Goal: Task Accomplishment & Management: Manage account settings

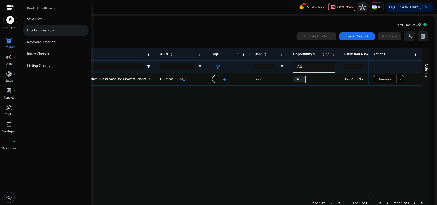
click at [46, 29] on p "Product Keyword" at bounding box center [41, 30] width 28 height 5
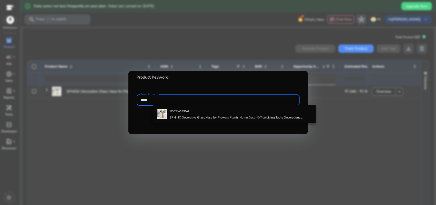
type input "*****"
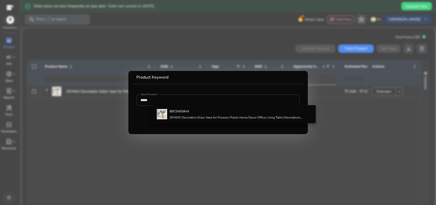
click at [213, 130] on mat-card "Product Keyword Select Product* *****" at bounding box center [217, 102] width 179 height 63
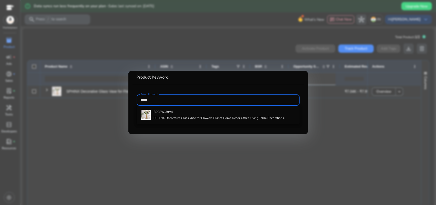
click at [270, 100] on input "*****" at bounding box center [218, 100] width 155 height 6
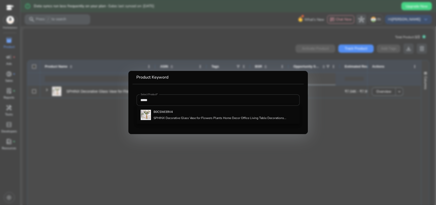
click at [360, 133] on div at bounding box center [218, 102] width 436 height 205
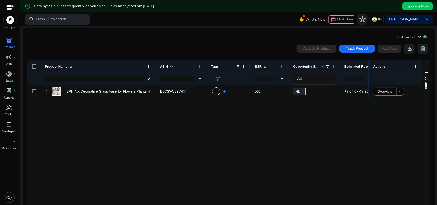
click at [11, 5] on div at bounding box center [10, 8] width 8 height 6
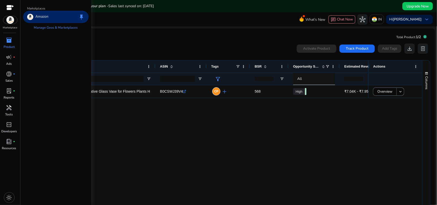
click at [8, 8] on div at bounding box center [10, 8] width 8 height 6
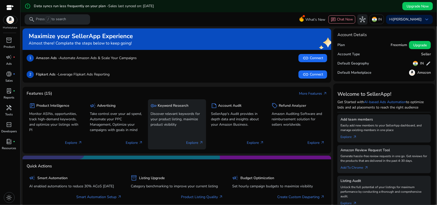
click at [166, 114] on p "Discover relevant keywords for your product listing, maximize product visibility" at bounding box center [177, 119] width 53 height 16
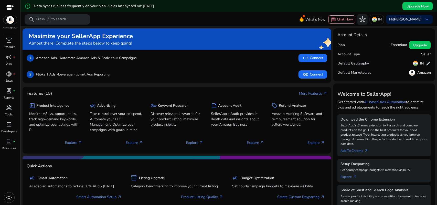
scroll to position [75, 0]
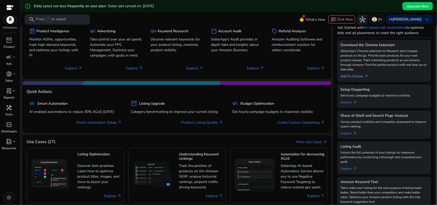
click at [359, 72] on link "Add To Chrome arrow_outward" at bounding box center [357, 75] width 32 height 7
click at [357, 72] on link "Add To Chrome arrow_outward" at bounding box center [357, 75] width 32 height 7
drag, startPoint x: 357, startPoint y: 71, endPoint x: 366, endPoint y: 71, distance: 9.0
click at [366, 74] on span "arrow_outward" at bounding box center [367, 76] width 4 height 4
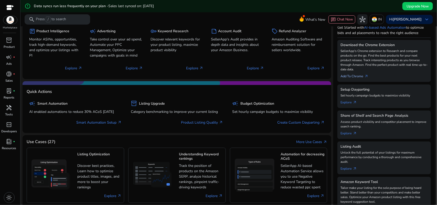
click at [366, 74] on span "arrow_outward" at bounding box center [367, 76] width 4 height 4
click at [359, 72] on link "Add To Chrome arrow_outward" at bounding box center [357, 75] width 32 height 7
click at [355, 72] on link "Add To Chrome arrow_outward" at bounding box center [357, 75] width 32 height 7
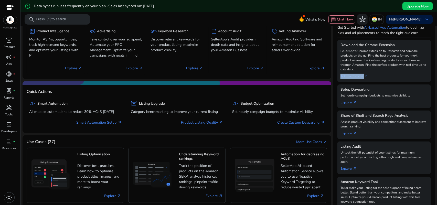
click at [354, 72] on link "Add To Chrome arrow_outward" at bounding box center [357, 75] width 32 height 7
click at [395, 76] on div "Download the Chrome Extension SellerApp's Chrome extension to Research and comp…" at bounding box center [384, 61] width 93 height 42
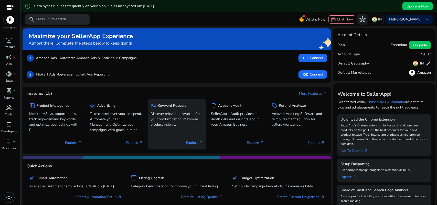
click at [192, 142] on p "Explore arrow_outward" at bounding box center [194, 142] width 17 height 5
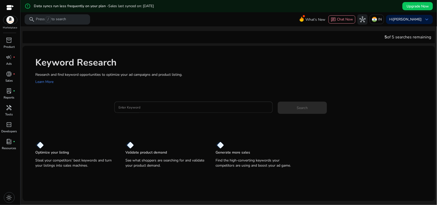
click at [162, 109] on input "Enter Keyword" at bounding box center [194, 108] width 150 height 6
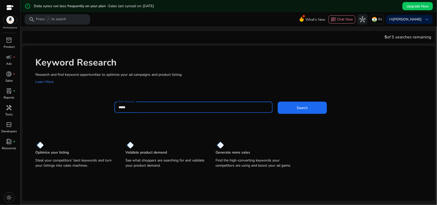
click at [278, 102] on button "Search" at bounding box center [302, 108] width 49 height 12
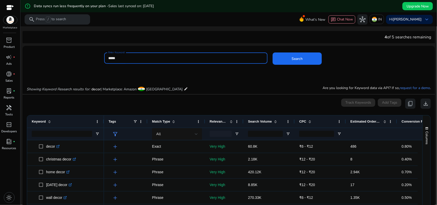
scroll to position [75, 0]
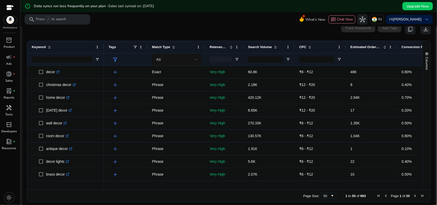
drag, startPoint x: 195, startPoint y: 19, endPoint x: 165, endPoint y: 23, distance: 30.0
click at [165, 23] on mat-toolbar "search Press / to search What's New chat Chat Now hub IN Hi Saad Anwar keyboard…" at bounding box center [228, 19] width 417 height 14
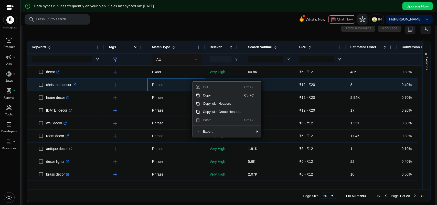
scroll to position [0, 0]
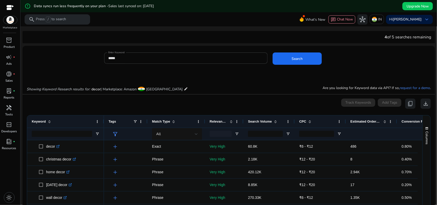
drag, startPoint x: 53, startPoint y: 135, endPoint x: 44, endPoint y: 106, distance: 29.8
click at [44, 106] on div "0 keyword(s) selected Track Keywords Add Tags content_copy download" at bounding box center [229, 104] width 404 height 10
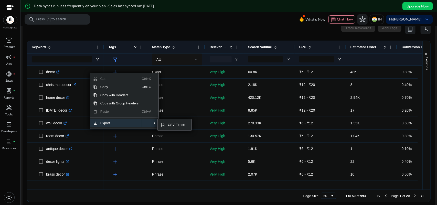
click at [117, 123] on span "Export" at bounding box center [119, 123] width 45 height 8
click at [169, 123] on span "CSV Export" at bounding box center [177, 125] width 24 height 8
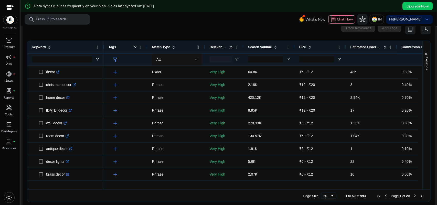
scroll to position [0, 0]
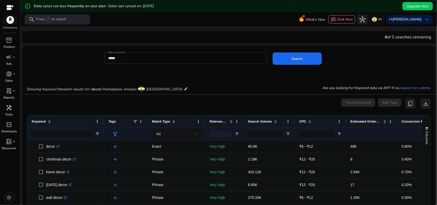
click at [176, 58] on input "*****" at bounding box center [185, 58] width 155 height 6
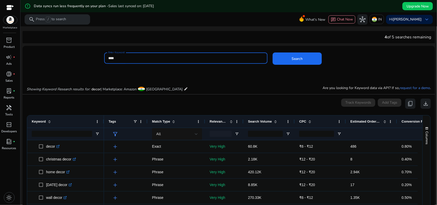
click at [273, 53] on button "Search" at bounding box center [297, 59] width 49 height 12
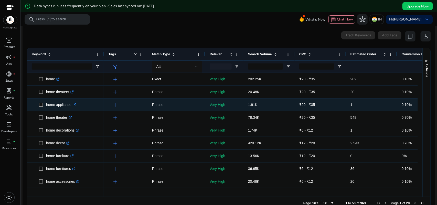
scroll to position [73, 0]
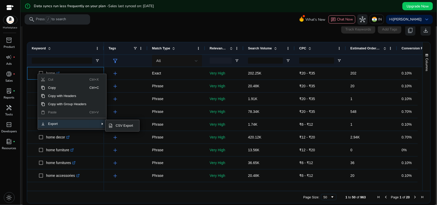
click at [62, 122] on span "Export" at bounding box center [67, 124] width 45 height 8
click at [126, 127] on span "CSV Export" at bounding box center [125, 126] width 24 height 8
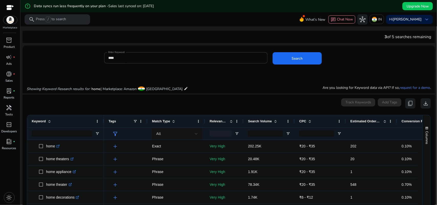
scroll to position [0, 0]
click at [204, 58] on input "****" at bounding box center [185, 58] width 155 height 6
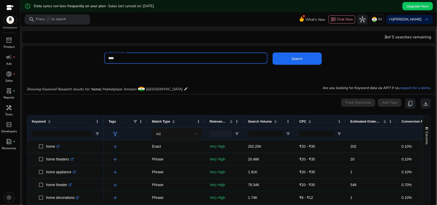
type input "****"
click at [273, 53] on button "Search" at bounding box center [297, 59] width 49 height 12
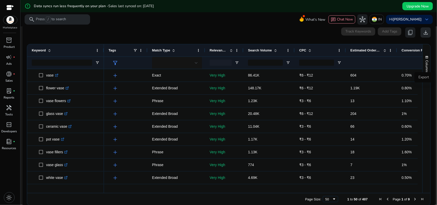
click at [425, 103] on div "Columns" at bounding box center [427, 118] width 8 height 149
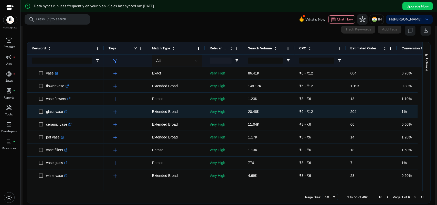
scroll to position [0, 0]
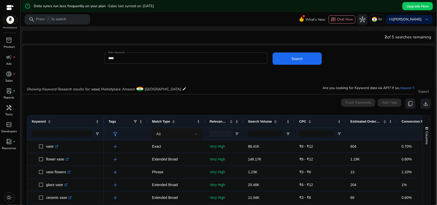
click at [421, 97] on div "Export" at bounding box center [424, 92] width 19 height 10
click at [422, 89] on div "Export" at bounding box center [424, 92] width 19 height 10
click at [423, 101] on span "download" at bounding box center [426, 104] width 6 height 6
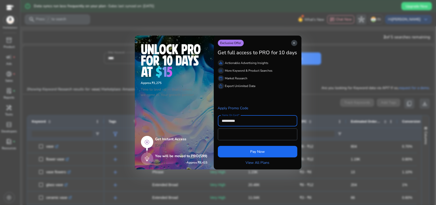
click at [294, 41] on span "close" at bounding box center [294, 43] width 4 height 4
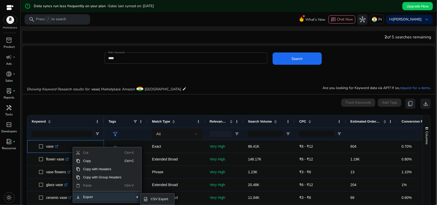
click at [92, 195] on span "Export" at bounding box center [102, 197] width 45 height 8
click at [160, 199] on span "CSV Export" at bounding box center [160, 199] width 24 height 8
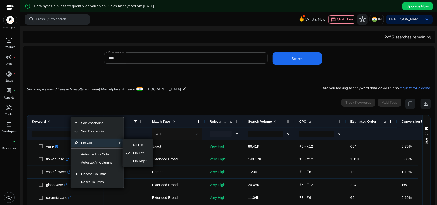
click at [91, 141] on span "Pin Column" at bounding box center [97, 143] width 38 height 8
click at [154, 108] on div "0 keyword(s) selected Track Keywords Add Tags content_copy download" at bounding box center [229, 104] width 404 height 10
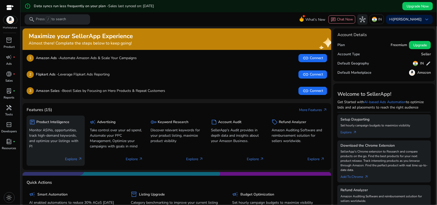
click at [70, 160] on p "Explore arrow_outward" at bounding box center [73, 159] width 17 height 5
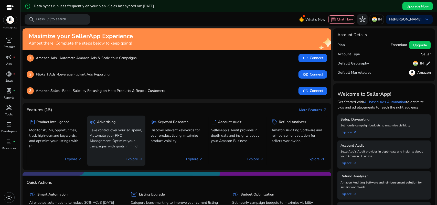
click at [136, 159] on p "Explore arrow_outward" at bounding box center [134, 159] width 17 height 5
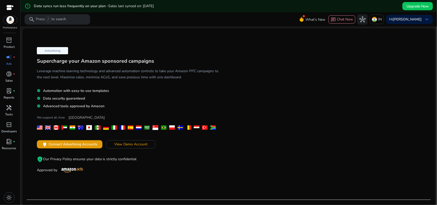
click at [71, 126] on div at bounding box center [73, 128] width 6 height 4
click at [64, 144] on span "Connect Advertising Accounts" at bounding box center [73, 144] width 49 height 5
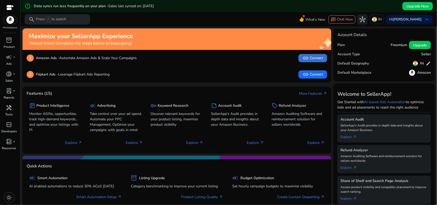
click at [313, 57] on span "link Connect" at bounding box center [313, 58] width 20 height 6
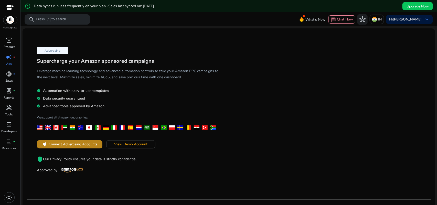
click at [65, 144] on span "Connect Advertising Accounts" at bounding box center [73, 144] width 49 height 5
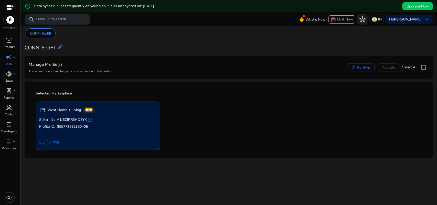
click at [49, 140] on span "Syncing" at bounding box center [52, 142] width 13 height 5
click at [157, 142] on div "Syncing" at bounding box center [98, 142] width 118 height 9
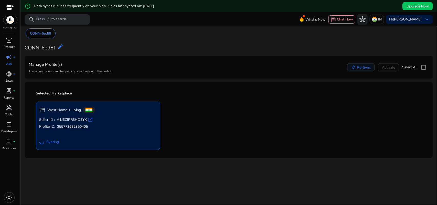
click at [362, 68] on span "Re-Sync" at bounding box center [364, 67] width 14 height 5
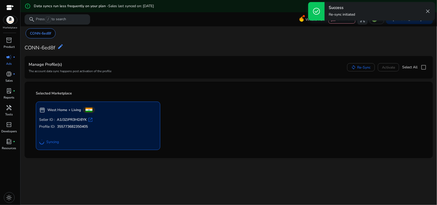
click at [61, 108] on b "West Home + Living" at bounding box center [64, 110] width 34 height 5
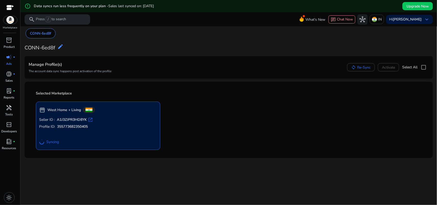
click at [117, 71] on div "Manage Profile(s) The account data sync happens post activation of the profile …" at bounding box center [229, 67] width 400 height 14
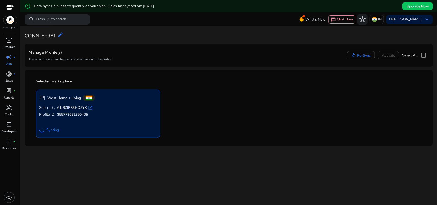
click at [53, 56] on div "Manage Profile(s) The account data sync happens post activation of the profile" at bounding box center [70, 55] width 83 height 14
click at [133, 71] on mat-card "Selected Marketplace storefront West Home + Living Seller ID : A1J3ZJPR3HD8YK o…" at bounding box center [229, 108] width 409 height 77
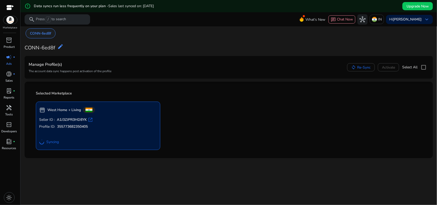
click at [48, 33] on p "CONN-6ed8f" at bounding box center [40, 33] width 21 height 5
click at [43, 43] on div "CONN-6ed8f edit" at bounding box center [44, 47] width 39 height 12
click at [57, 46] on div "CONN-6ed8f edit" at bounding box center [44, 47] width 39 height 12
click at [63, 47] on mat-icon "edit" at bounding box center [60, 47] width 6 height 6
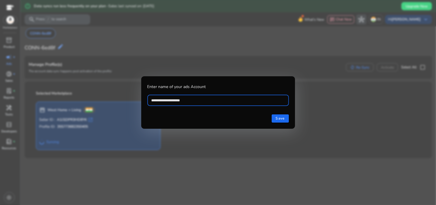
click at [185, 100] on input "**********" at bounding box center [217, 101] width 133 height 6
type input "**********"
click at [278, 117] on span "Save" at bounding box center [280, 118] width 9 height 5
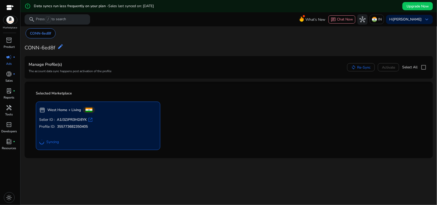
click at [70, 139] on div "Syncing" at bounding box center [98, 142] width 118 height 9
click at [71, 138] on div "Syncing" at bounding box center [98, 142] width 118 height 9
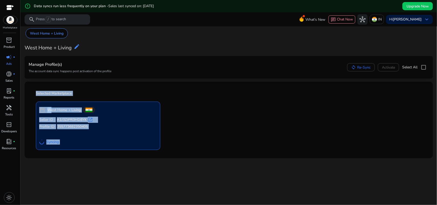
click at [153, 117] on p "Seller ID : A1J3ZJPR3HD8YK open_in_new" at bounding box center [98, 119] width 118 height 5
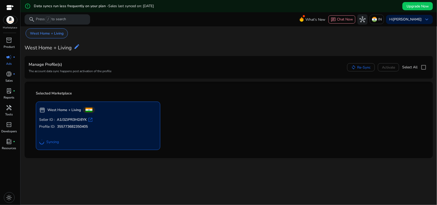
click at [53, 33] on p "West Home + Living" at bounding box center [47, 33] width 34 height 5
click at [55, 144] on span "Syncing" at bounding box center [52, 142] width 13 height 5
click at [249, 130] on div "storefront West Home + Living Seller ID : A1J3ZJPR3HD8YK open_in_new Profile ID…" at bounding box center [229, 124] width 392 height 53
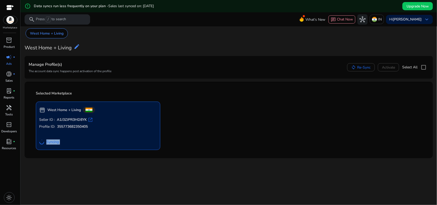
click at [11, 60] on span "campaign" at bounding box center [9, 57] width 6 height 6
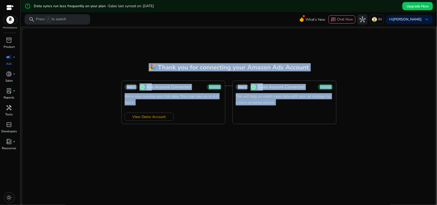
click at [212, 175] on mat-card "🎉 Thank you for connecting your Amazon Ads Account Step 1 check_circle Ads Acco…" at bounding box center [229, 123] width 413 height 191
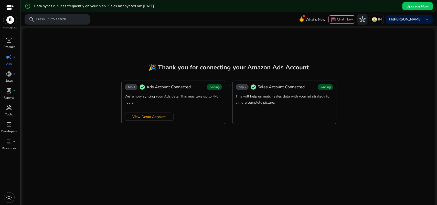
click at [252, 112] on div "Step 2 check_circle Sales Account Connected Syncing This will help us match sal…" at bounding box center [285, 103] width 104 height 44
click at [246, 140] on mat-card "🎉 Thank you for connecting your Amazon Ads Account Step 1 check_circle Ads Acco…" at bounding box center [229, 123] width 413 height 191
click at [170, 140] on mat-card "🎉 Thank you for connecting your Amazon Ads Account Step 1 check_circle Ads Acco…" at bounding box center [229, 123] width 413 height 191
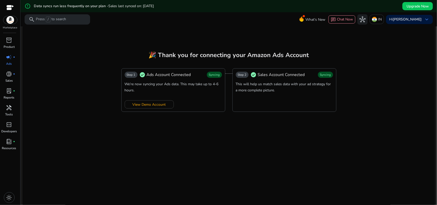
scroll to position [14, 0]
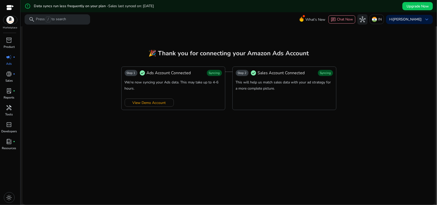
click at [8, 58] on span "campaign" at bounding box center [9, 57] width 6 height 6
click at [8, 41] on span "inventory_2" at bounding box center [9, 40] width 6 height 6
